Goal: Information Seeking & Learning: Find specific fact

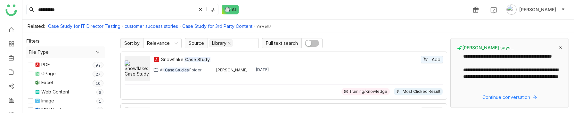
scroll to position [410, 0]
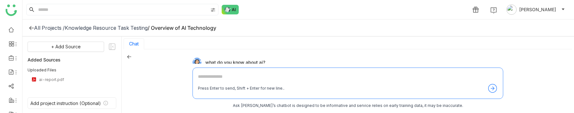
scroll to position [115, 0]
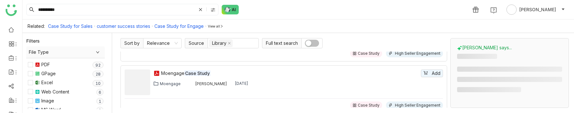
scroll to position [292, 0]
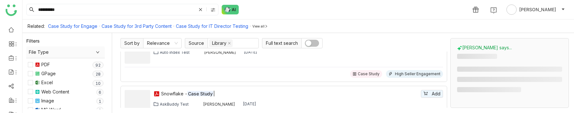
scroll to position [451, 0]
